Goal: Information Seeking & Learning: Understand process/instructions

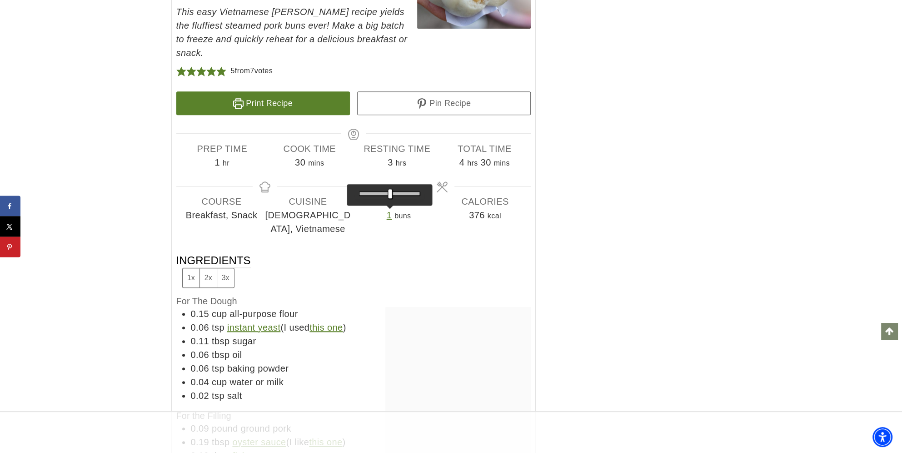
drag, startPoint x: 389, startPoint y: 176, endPoint x: 360, endPoint y: 176, distance: 29.1
type input "*"
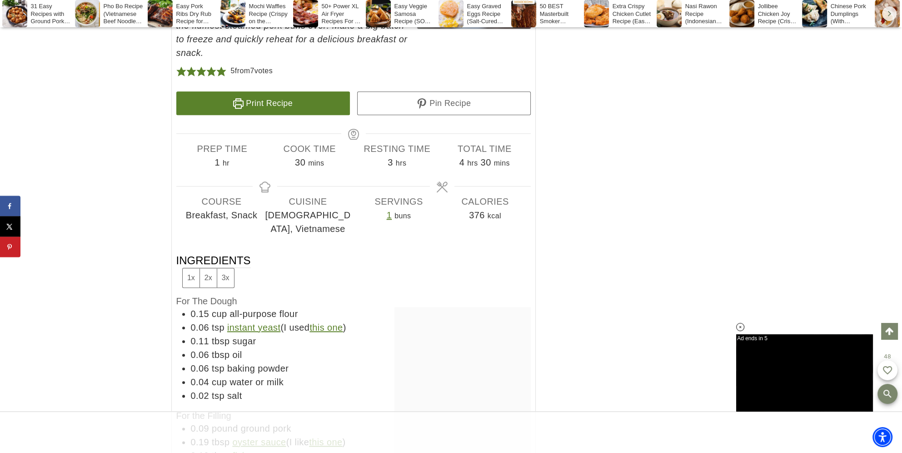
scroll to position [5851, 0]
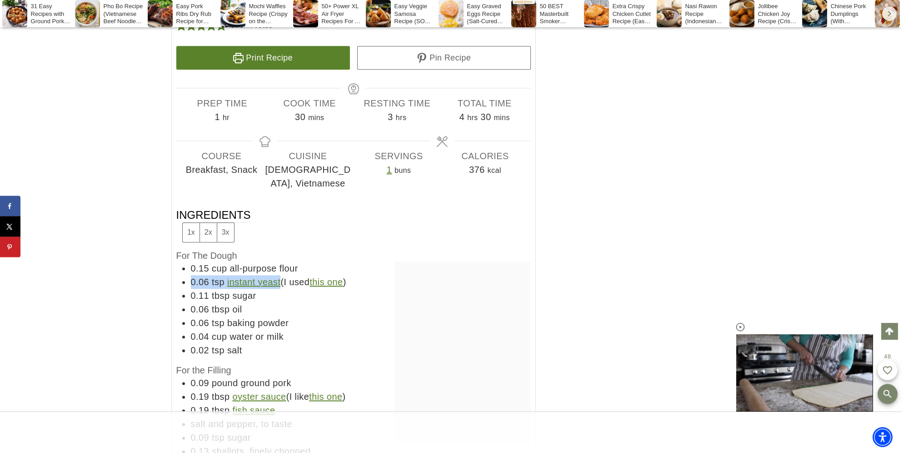
drag, startPoint x: 191, startPoint y: 250, endPoint x: 280, endPoint y: 257, distance: 89.3
click at [280, 275] on li "0.06 tsp instant yeast (I used this one )" at bounding box center [361, 282] width 340 height 14
copy li "0.06 tsp instant yeast"
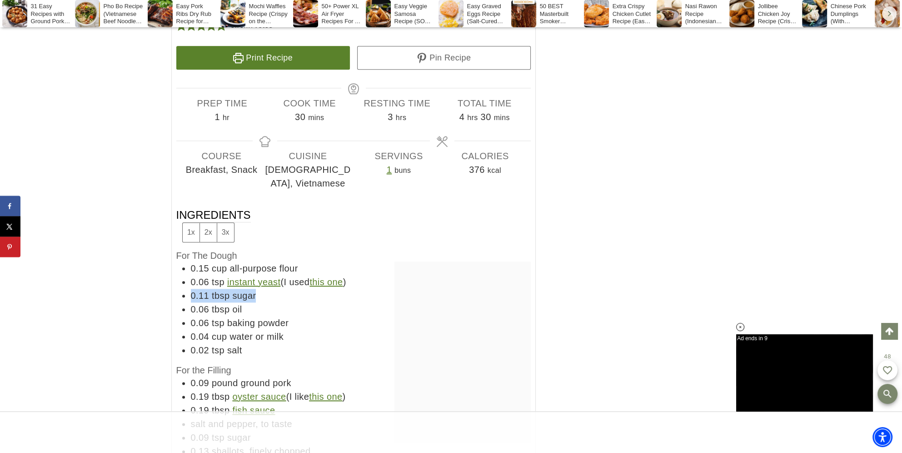
drag, startPoint x: 259, startPoint y: 268, endPoint x: 189, endPoint y: 271, distance: 69.6
click at [189, 271] on ul "0.15 cup all-purpose flour 0.06 tsp instant yeast (I used this one ) 0.11 tbsp …" at bounding box center [353, 308] width 354 height 95
copy li "0.11 tbsp sugar"
drag, startPoint x: 243, startPoint y: 283, endPoint x: 191, endPoint y: 283, distance: 52.3
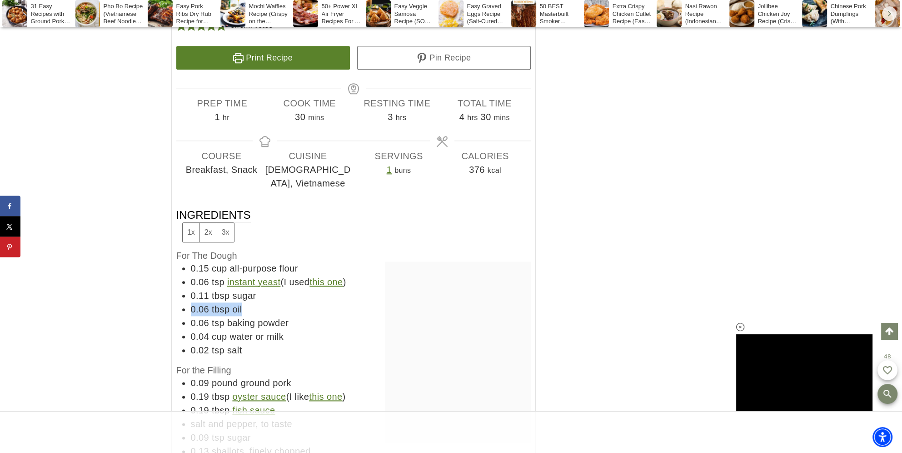
click at [191, 302] on li "0.06 tbsp oil" at bounding box center [361, 309] width 340 height 14
copy li "0.06 tbsp oil"
drag, startPoint x: 294, startPoint y: 297, endPoint x: 189, endPoint y: 297, distance: 105.0
click at [189, 297] on ul "0.15 cup all-purpose flour 0.06 tsp instant yeast (I used this one ) 0.11 tbsp …" at bounding box center [353, 308] width 354 height 95
copy li "0.06 tsp baking powder"
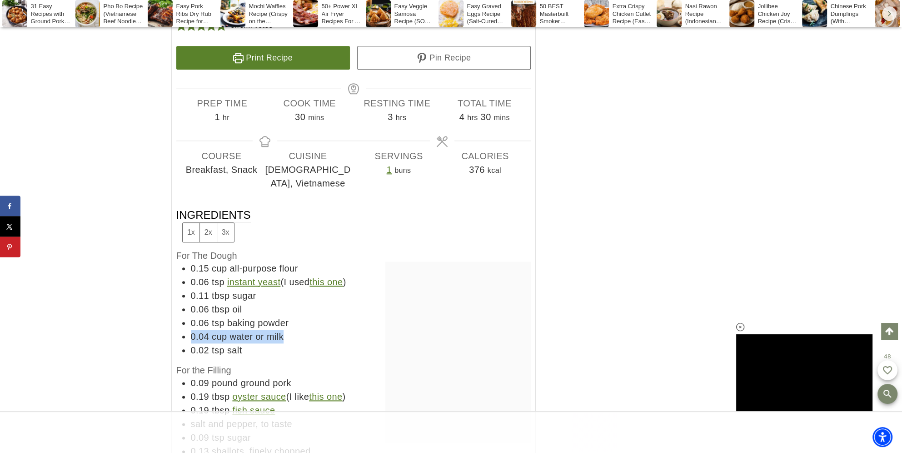
drag, startPoint x: 254, startPoint y: 307, endPoint x: 186, endPoint y: 310, distance: 67.8
click at [186, 310] on ul "0.15 cup all-purpose flour 0.06 tsp instant yeast (I used this one ) 0.11 tbsp …" at bounding box center [353, 308] width 354 height 95
copy li "0.04 cup water or milk"
drag, startPoint x: 206, startPoint y: 323, endPoint x: 189, endPoint y: 321, distance: 16.9
click at [189, 321] on ul "0.15 cup all-purpose flour 0.06 tsp instant yeast (I used this one ) 0.11 tbsp …" at bounding box center [353, 308] width 354 height 95
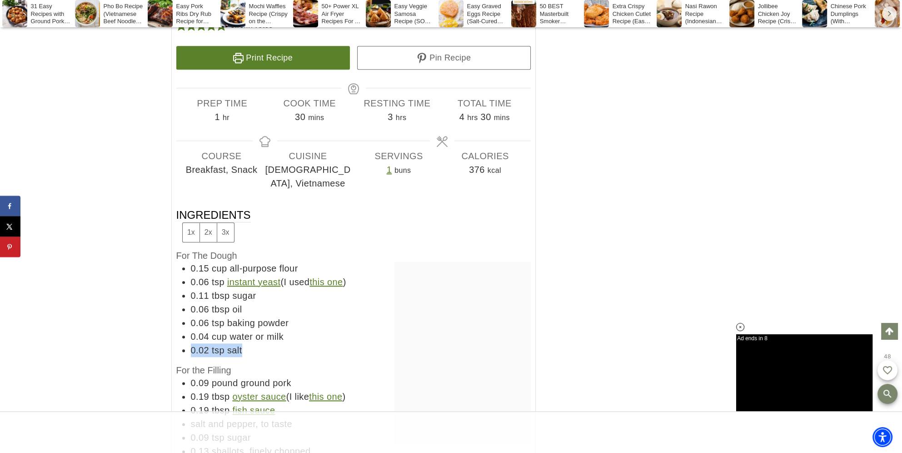
copy li "0.02 tsp salt"
